Goal: Information Seeking & Learning: Learn about a topic

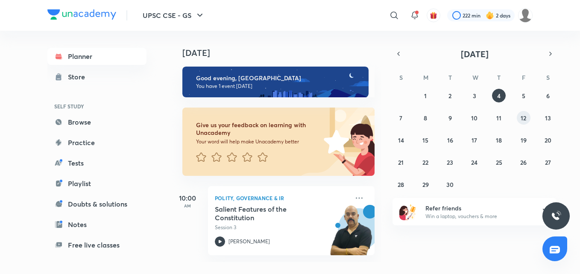
click at [526, 121] on abbr "12" at bounding box center [523, 118] width 6 height 8
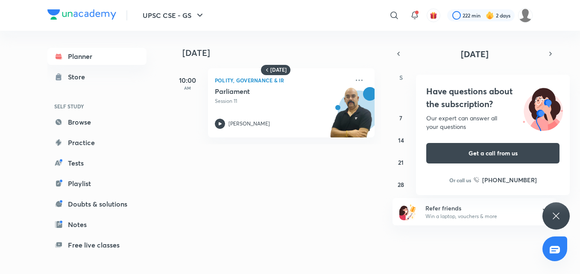
click at [554, 219] on icon at bounding box center [556, 216] width 10 height 10
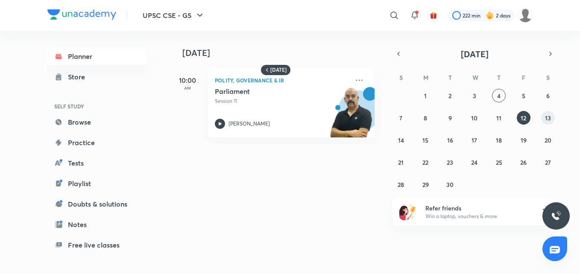
click at [549, 117] on abbr "13" at bounding box center [548, 118] width 6 height 8
click at [405, 137] on button "14" at bounding box center [401, 140] width 14 height 14
click at [425, 140] on abbr "15" at bounding box center [425, 140] width 6 height 8
click at [222, 124] on icon at bounding box center [220, 124] width 10 height 10
